Goal: Transaction & Acquisition: Purchase product/service

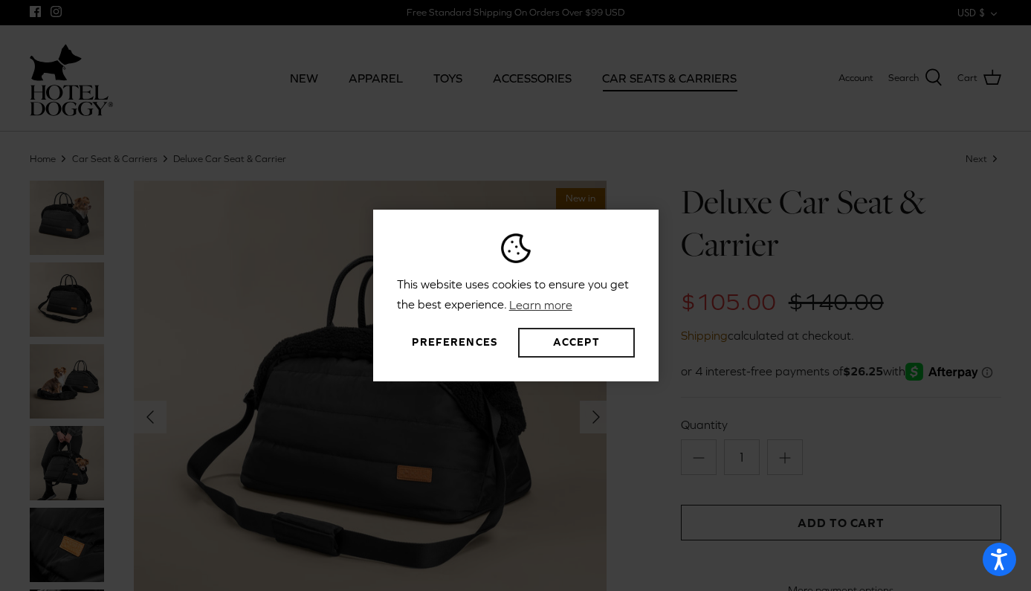
click at [591, 334] on button "Accept" at bounding box center [576, 343] width 116 height 30
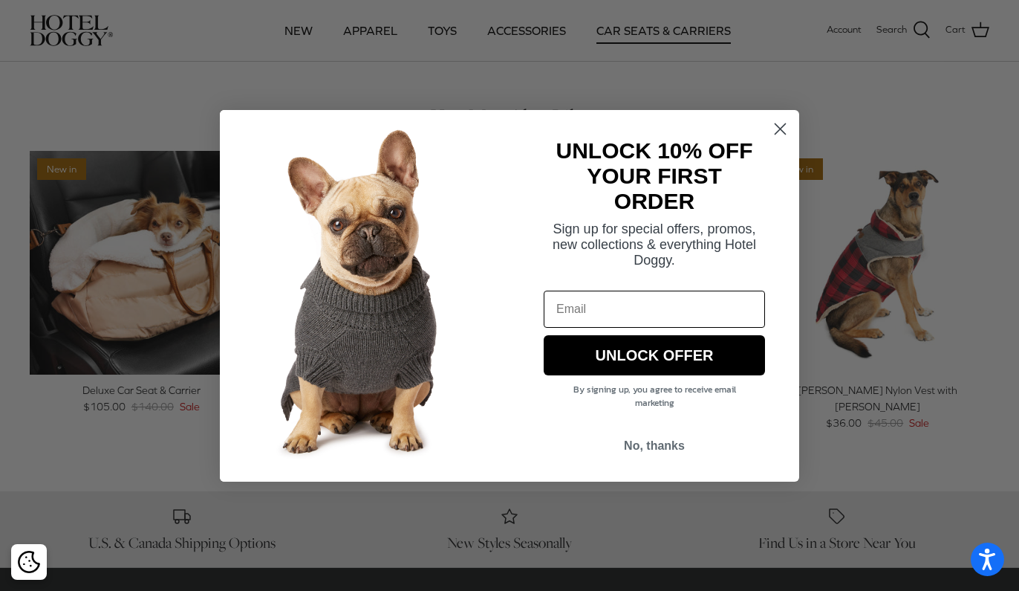
scroll to position [916, 0]
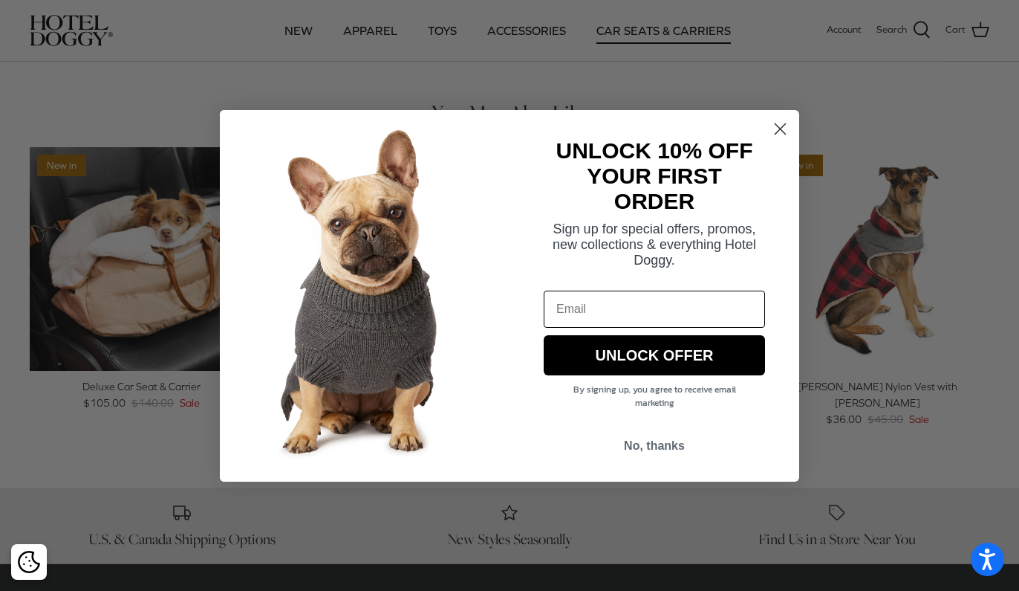
click at [776, 131] on circle "Close dialog" at bounding box center [780, 128] width 25 height 25
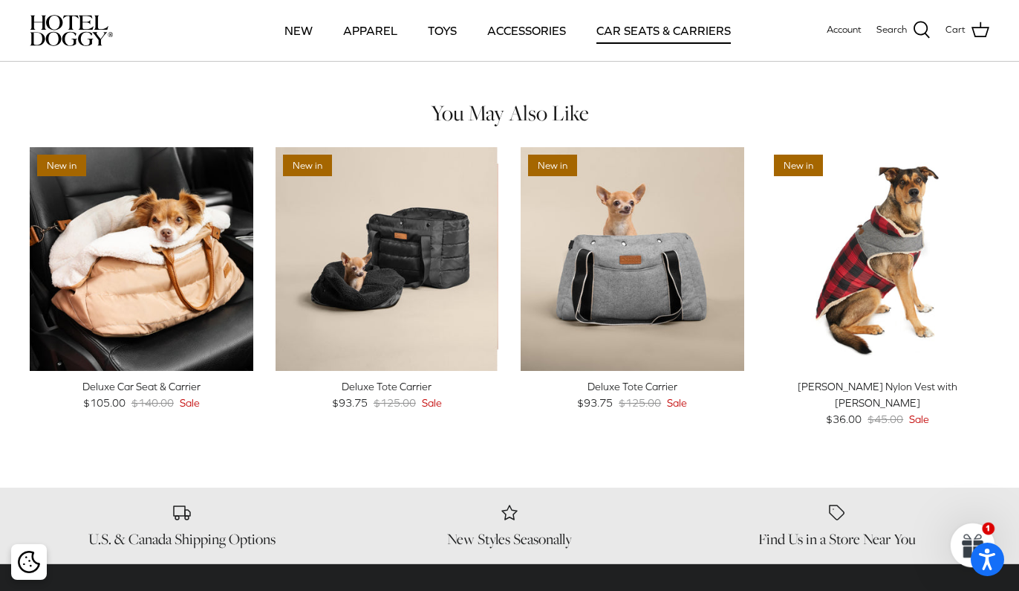
click at [647, 33] on link "CAR SEATS & CARRIERS" at bounding box center [663, 30] width 161 height 51
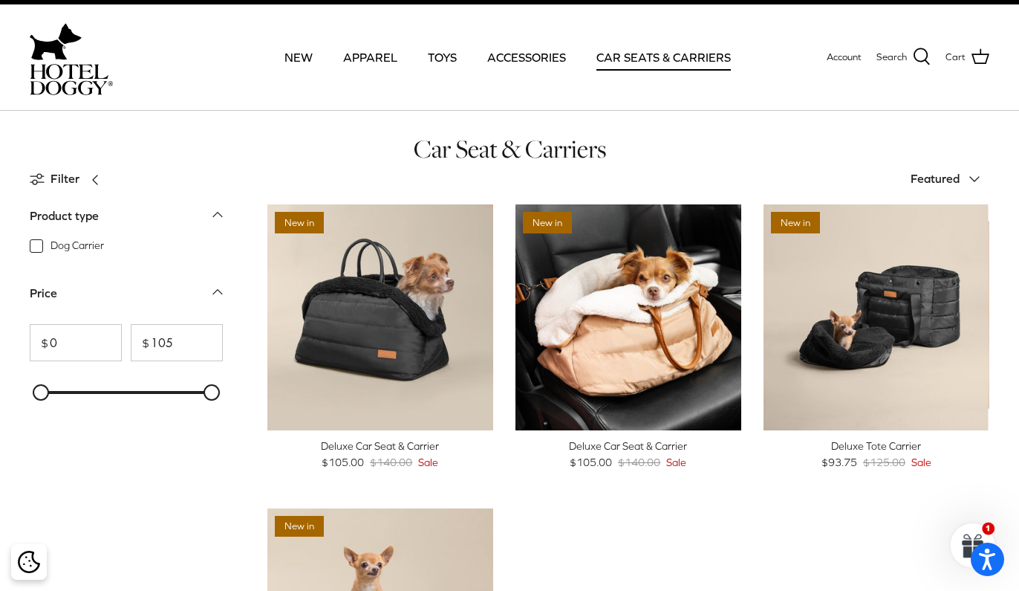
scroll to position [18, 0]
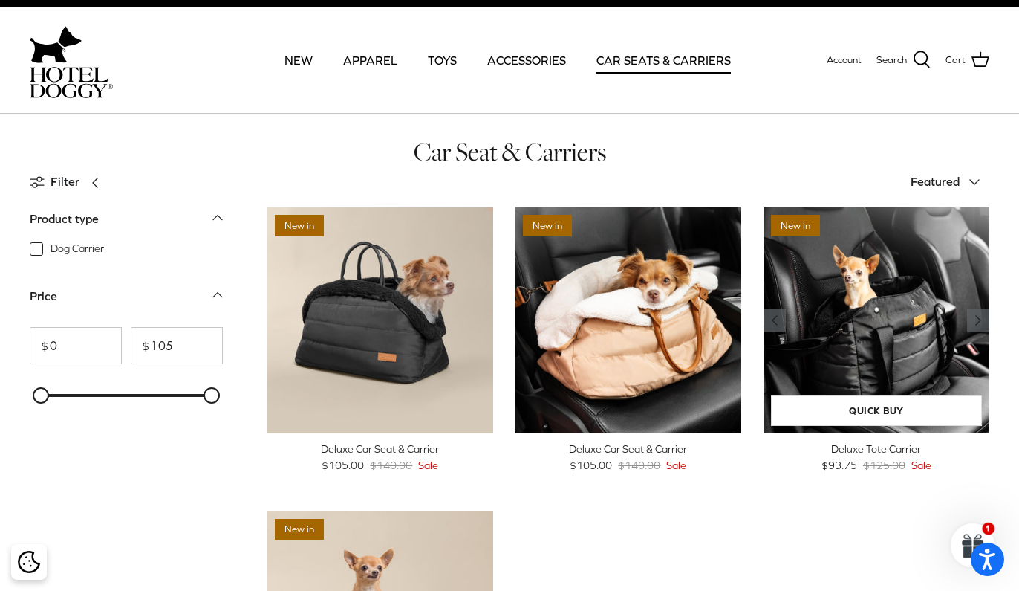
click at [826, 340] on img "Deluxe Tote Carrier" at bounding box center [877, 320] width 226 height 226
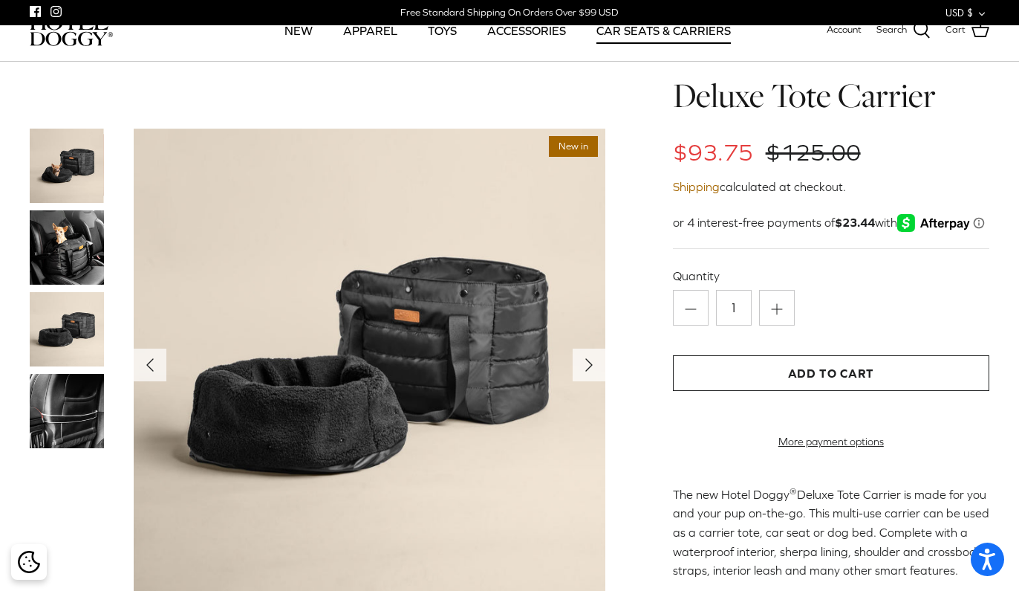
scroll to position [51, 0]
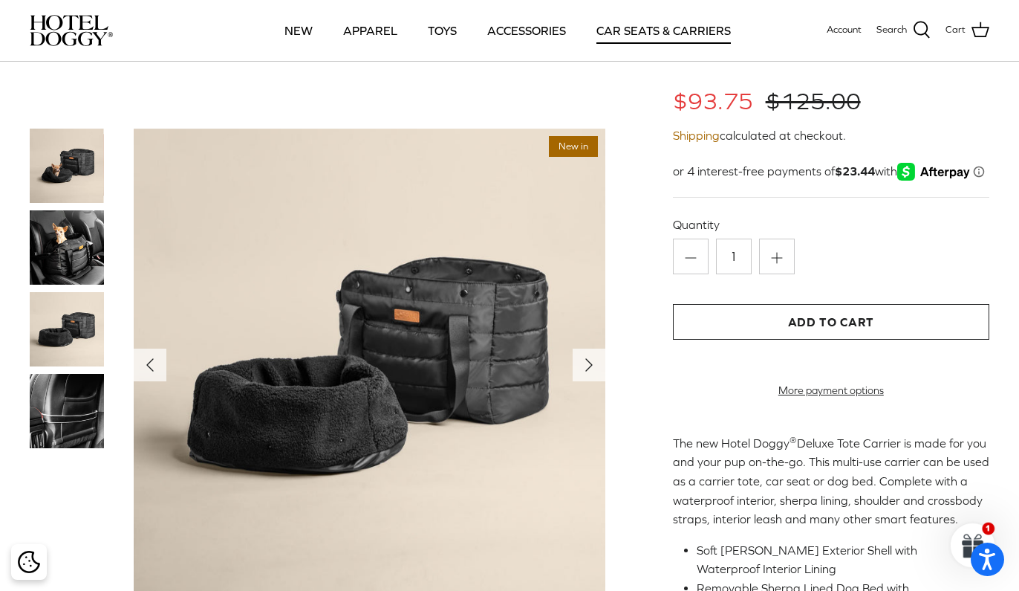
click at [70, 184] on img at bounding box center [67, 166] width 74 height 74
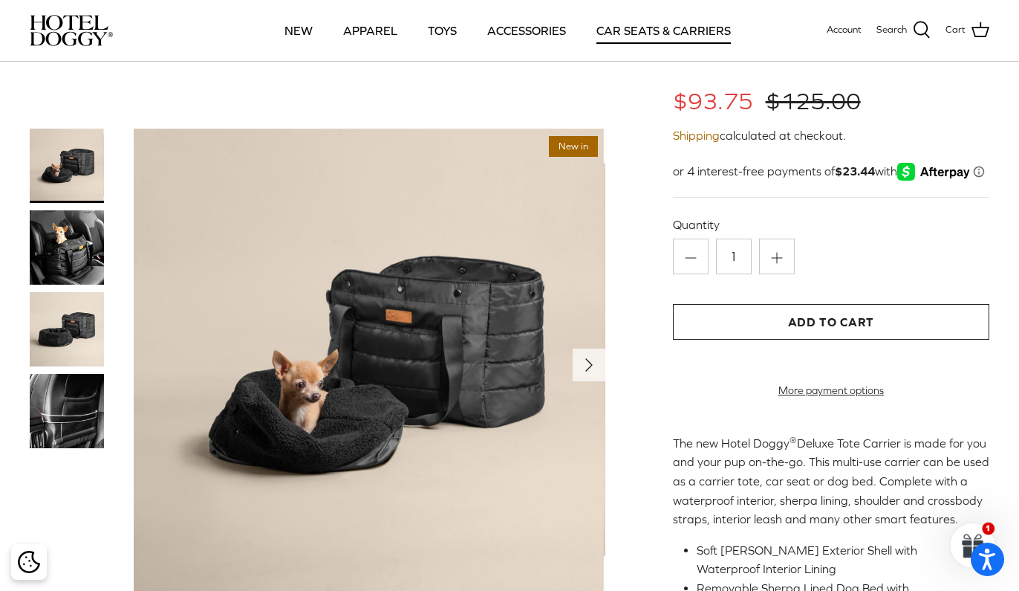
click at [65, 236] on img at bounding box center [67, 247] width 74 height 74
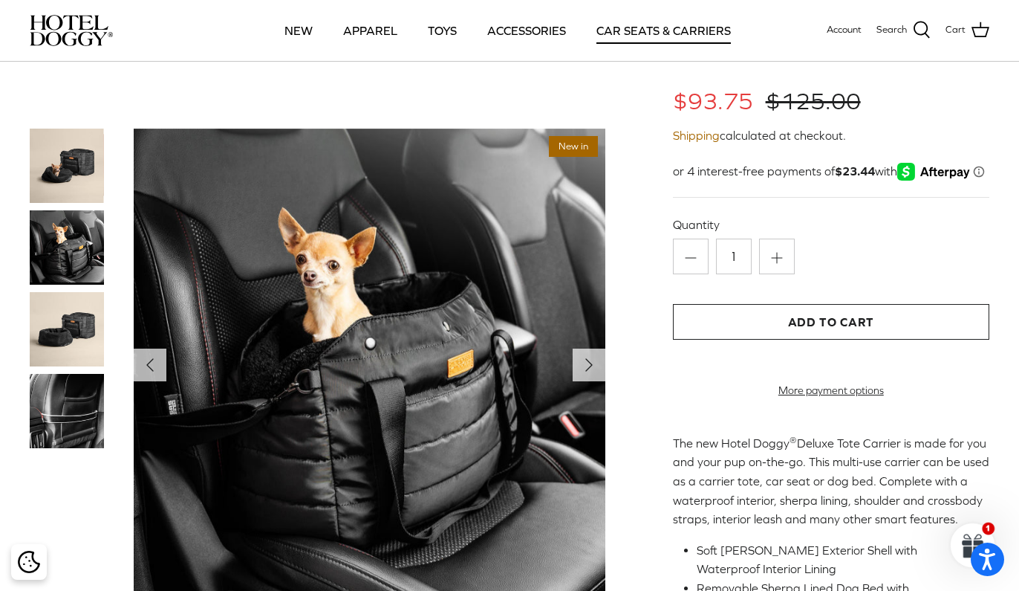
click at [67, 307] on img at bounding box center [67, 329] width 74 height 74
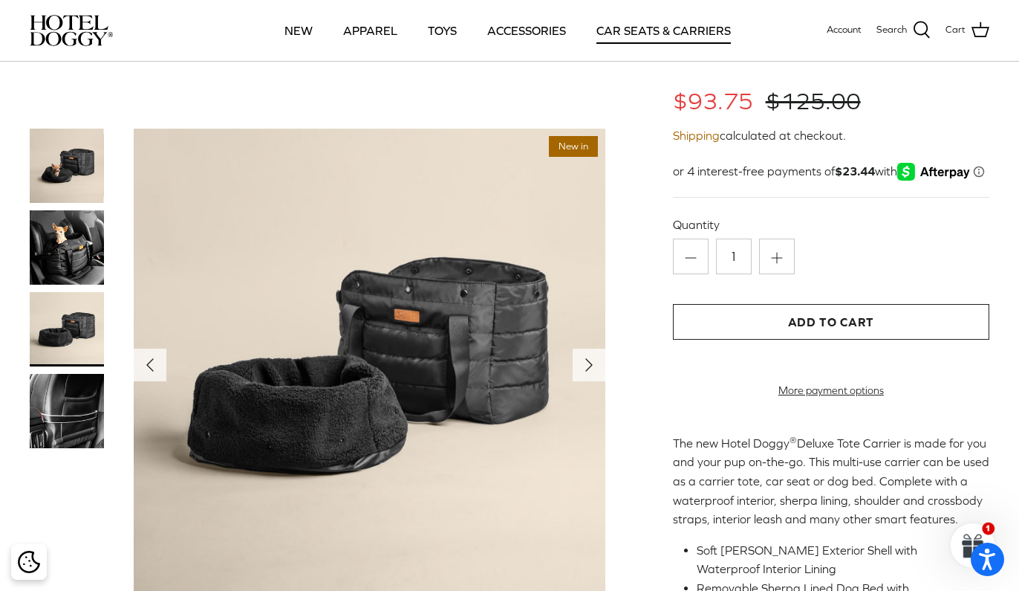
click at [56, 392] on img at bounding box center [67, 411] width 74 height 74
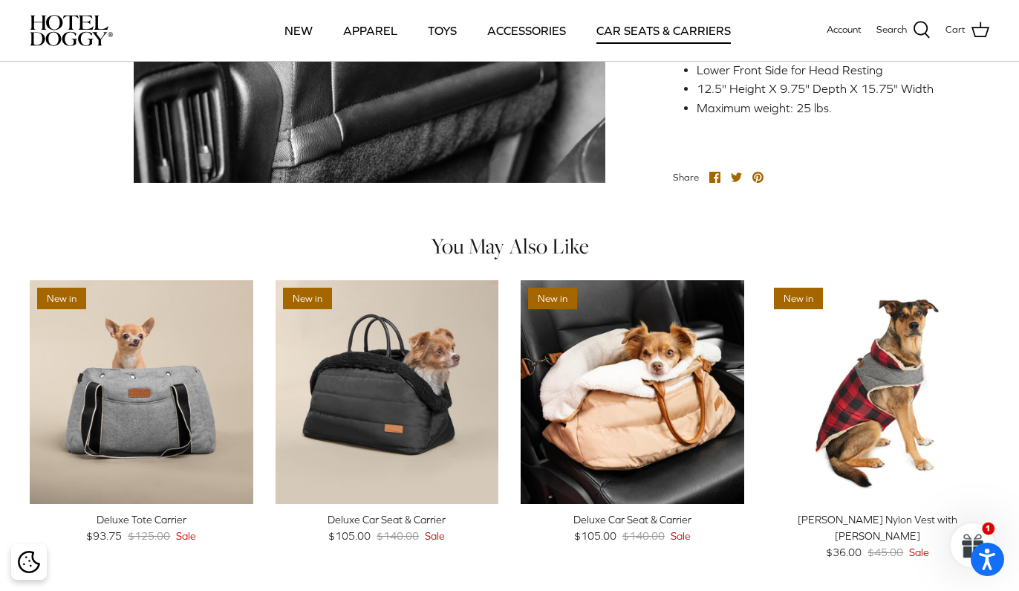
scroll to position [756, 0]
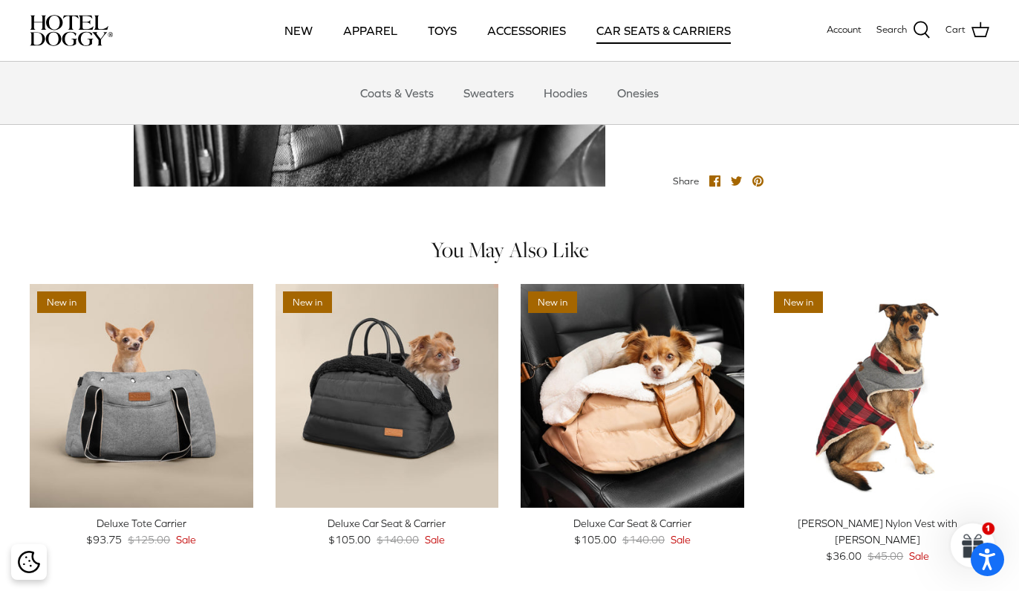
click at [661, 27] on link "CAR SEATS & CARRIERS" at bounding box center [663, 30] width 161 height 51
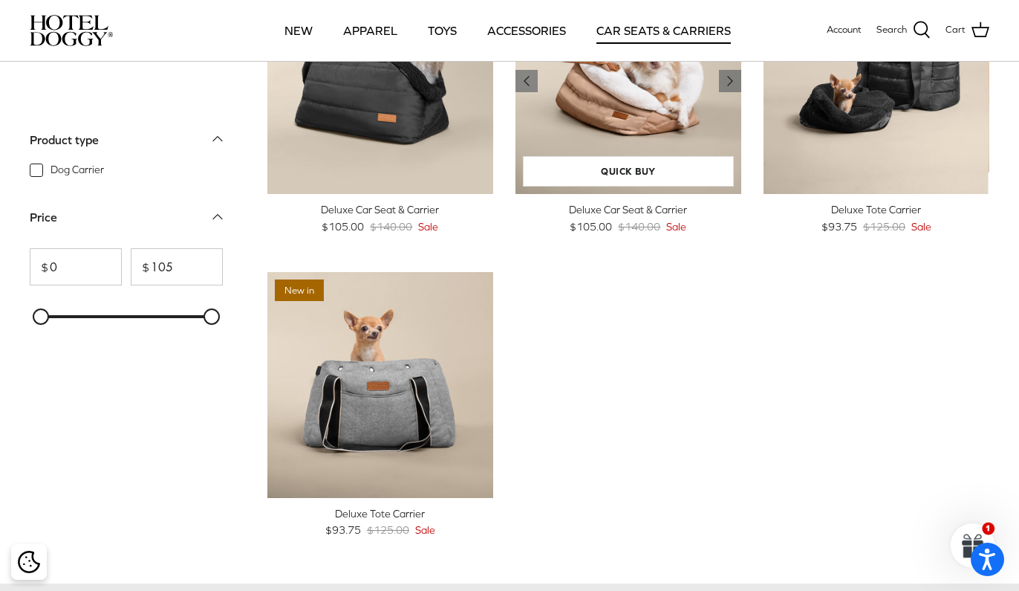
scroll to position [152, 0]
